Goal: Information Seeking & Learning: Learn about a topic

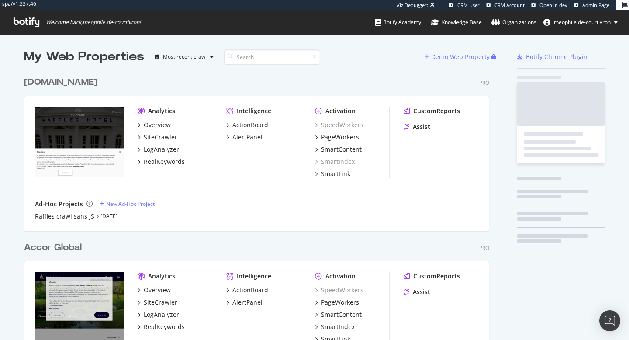
scroll to position [1912, 472]
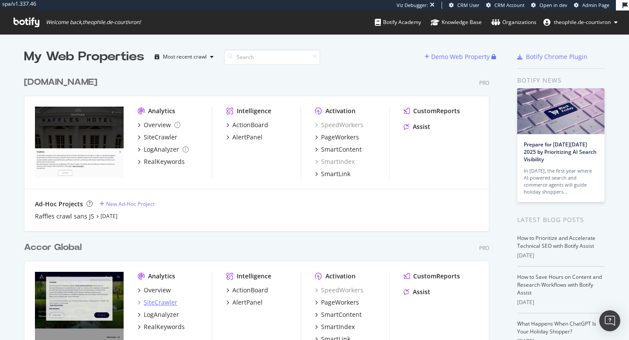
click at [156, 301] on div "SiteCrawler" at bounding box center [161, 302] width 34 height 9
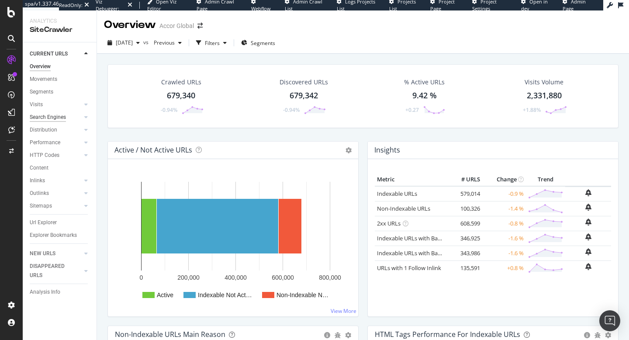
click at [57, 117] on div "Search Engines" at bounding box center [48, 117] width 36 height 9
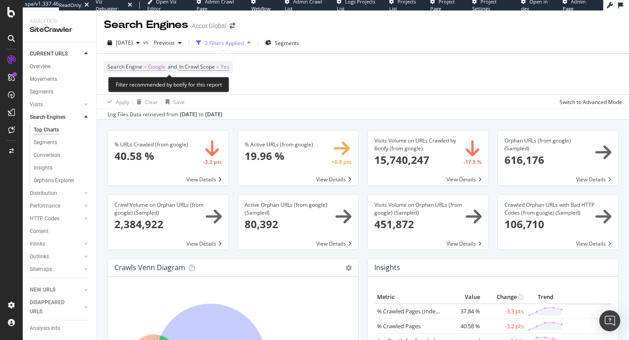
click at [158, 69] on span "Google" at bounding box center [156, 67] width 17 height 12
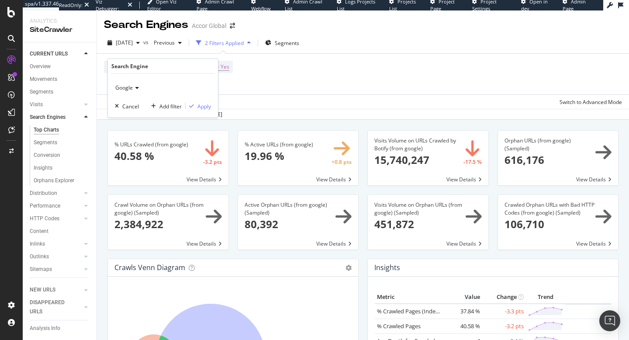
click at [134, 89] on icon at bounding box center [136, 87] width 6 height 5
click at [135, 129] on span "OpenAI" at bounding box center [128, 128] width 18 height 7
click at [208, 109] on div "Apply" at bounding box center [204, 105] width 14 height 7
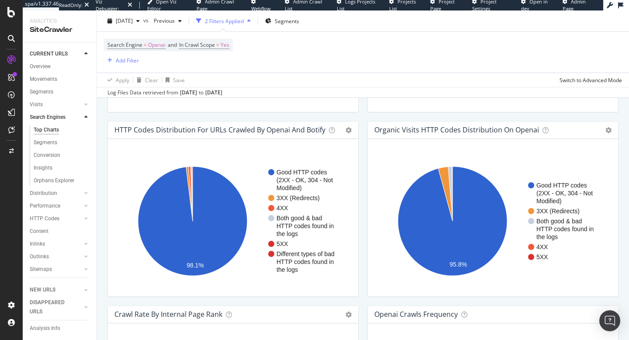
scroll to position [677, 0]
